Goal: Find specific page/section: Find specific page/section

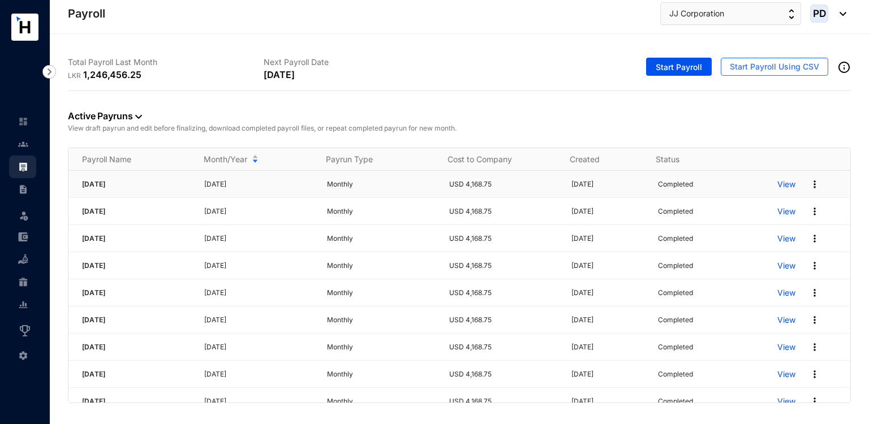
click at [809, 184] on img at bounding box center [814, 184] width 11 height 11
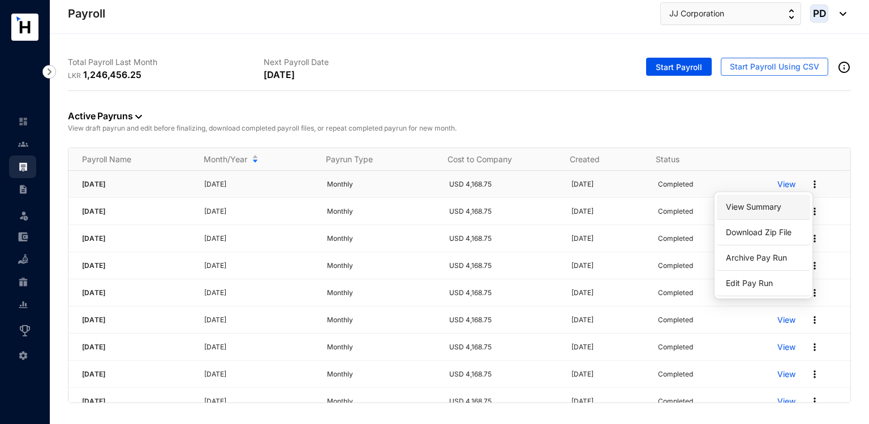
click at [774, 201] on link "View Summary" at bounding box center [764, 207] width 80 height 19
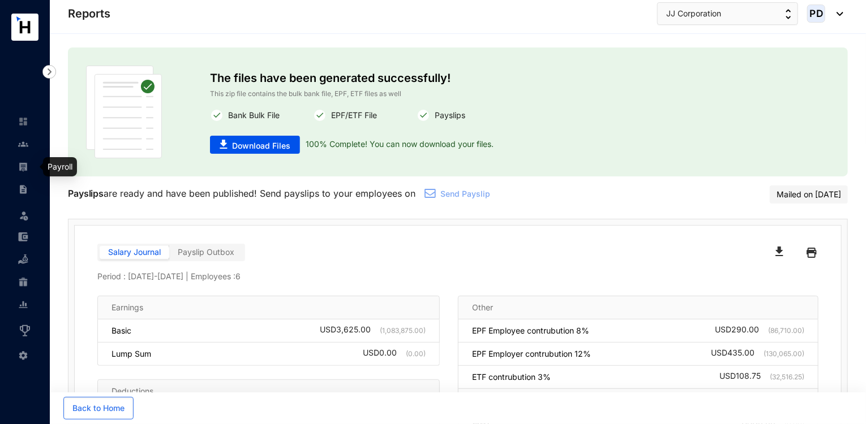
click at [20, 160] on div at bounding box center [23, 161] width 10 height 10
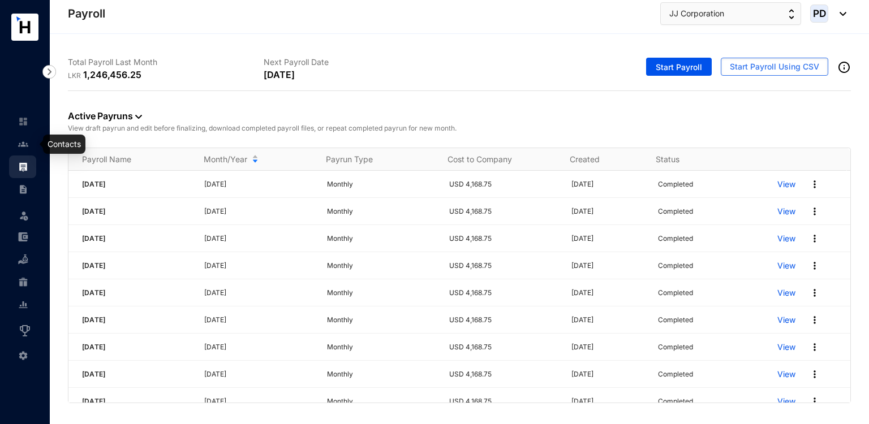
click at [23, 146] on img at bounding box center [23, 144] width 10 height 10
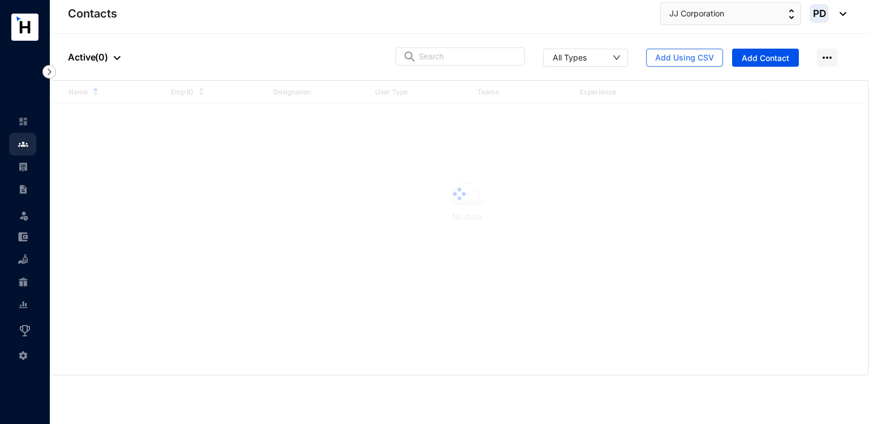
click at [36, 164] on ul "Leave Incentive Management Settings" at bounding box center [25, 238] width 50 height 256
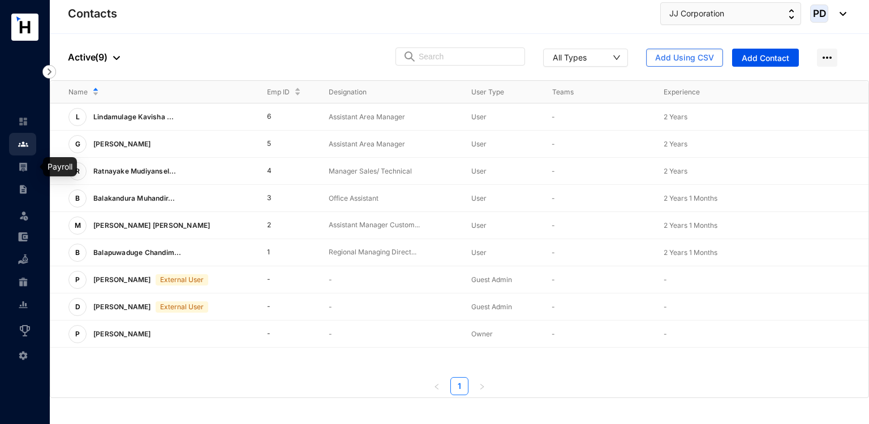
click at [27, 170] on img at bounding box center [23, 167] width 10 height 10
